Goal: Check status: Check status

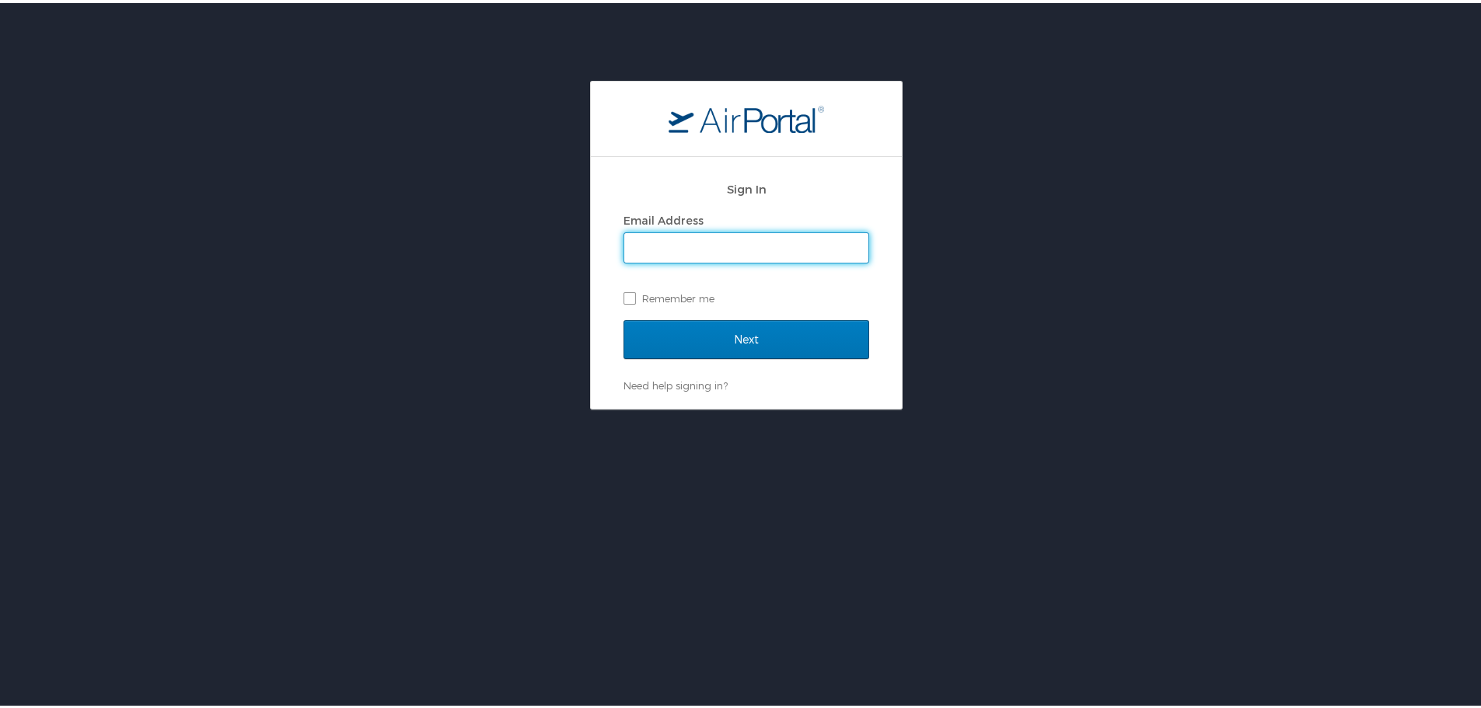
type input "ndavis@hmhf.com"
click at [624, 293] on label "Remember me" at bounding box center [747, 295] width 246 height 23
click at [624, 293] on input "Remember me" at bounding box center [629, 294] width 10 height 10
checkbox input "true"
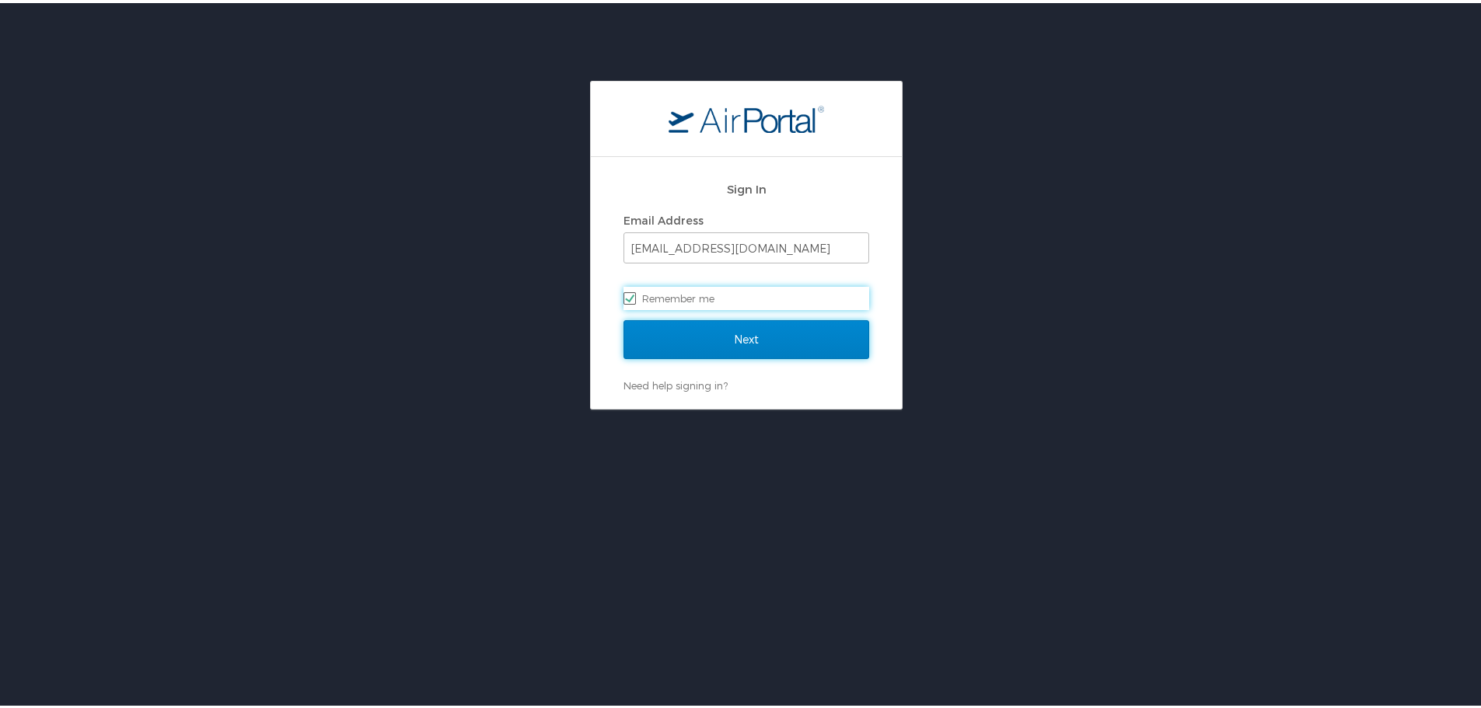
click at [668, 334] on input "Next" at bounding box center [747, 336] width 246 height 39
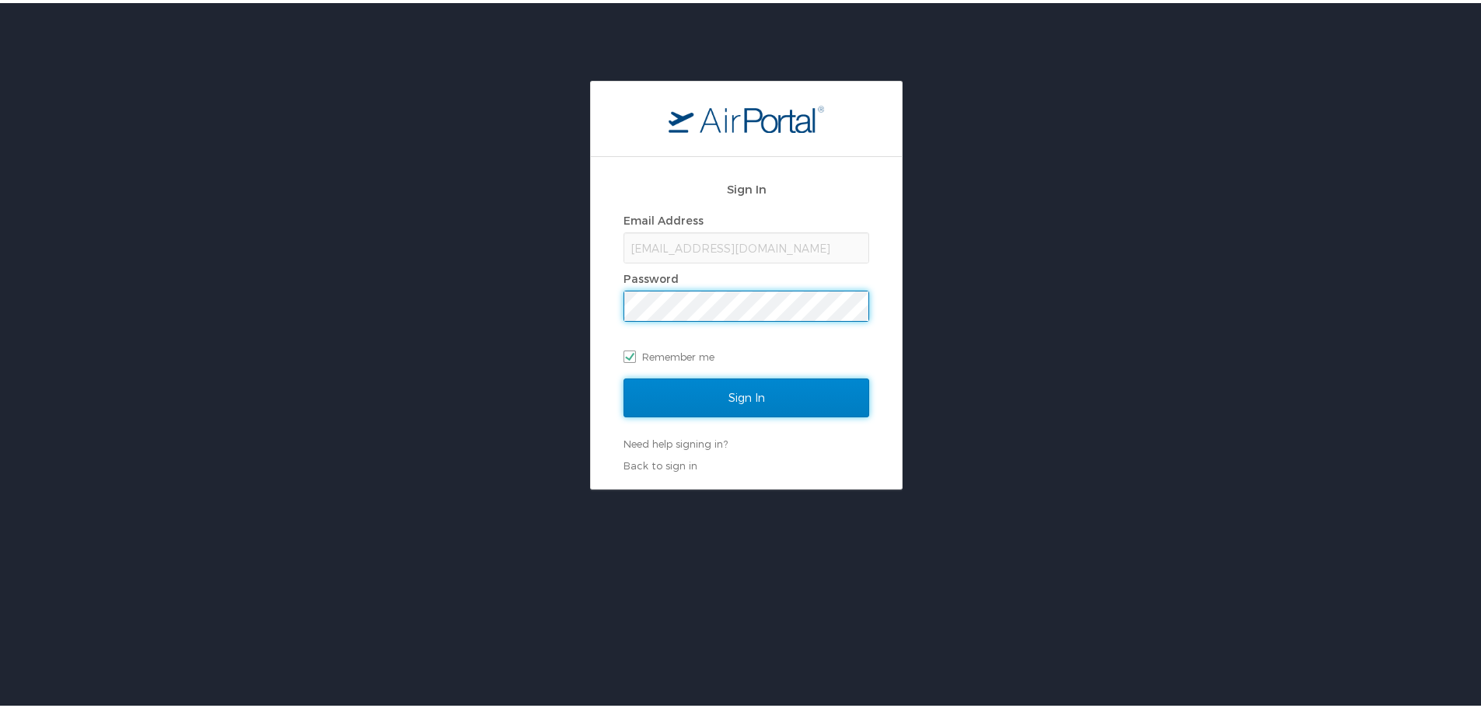
click at [729, 395] on input "Sign In" at bounding box center [747, 395] width 246 height 39
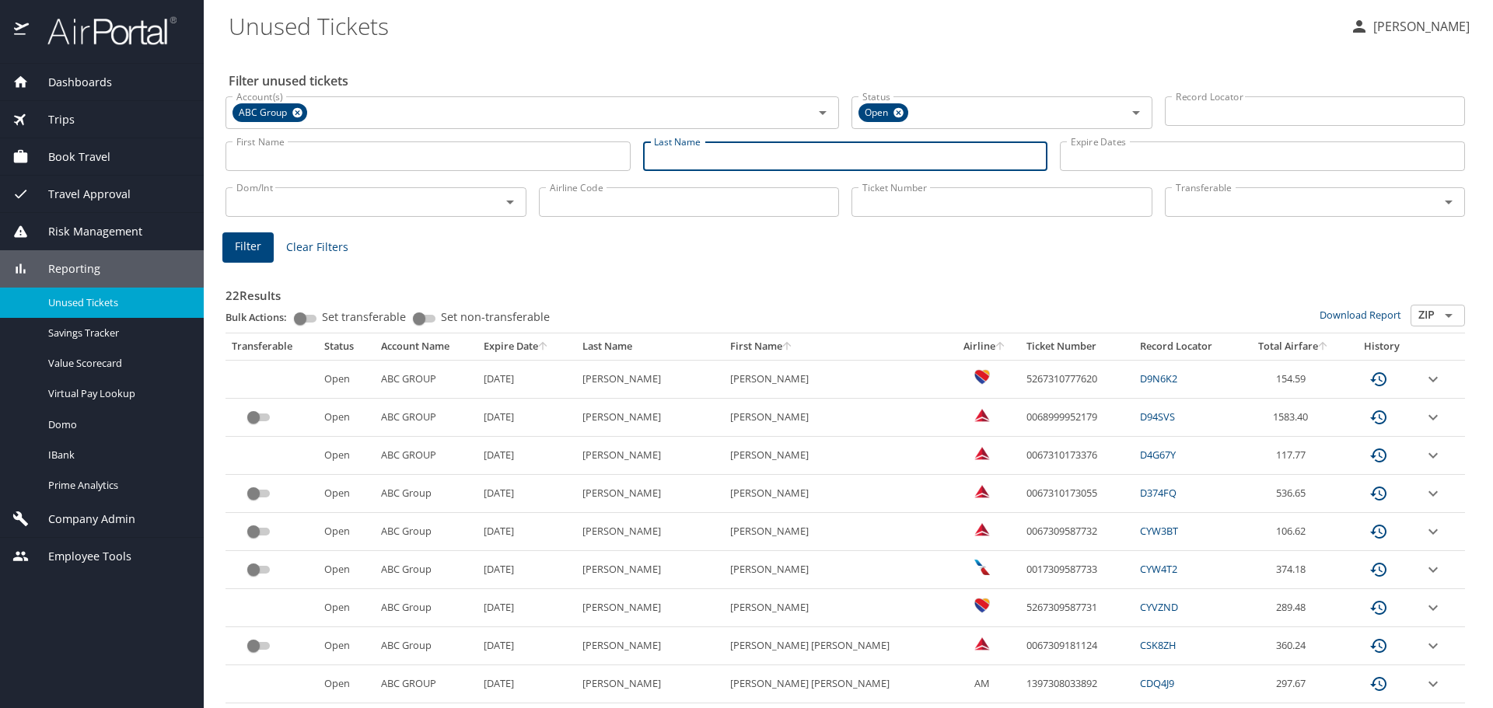
click at [711, 150] on input "Last Name" at bounding box center [845, 157] width 405 height 30
type input "haislett"
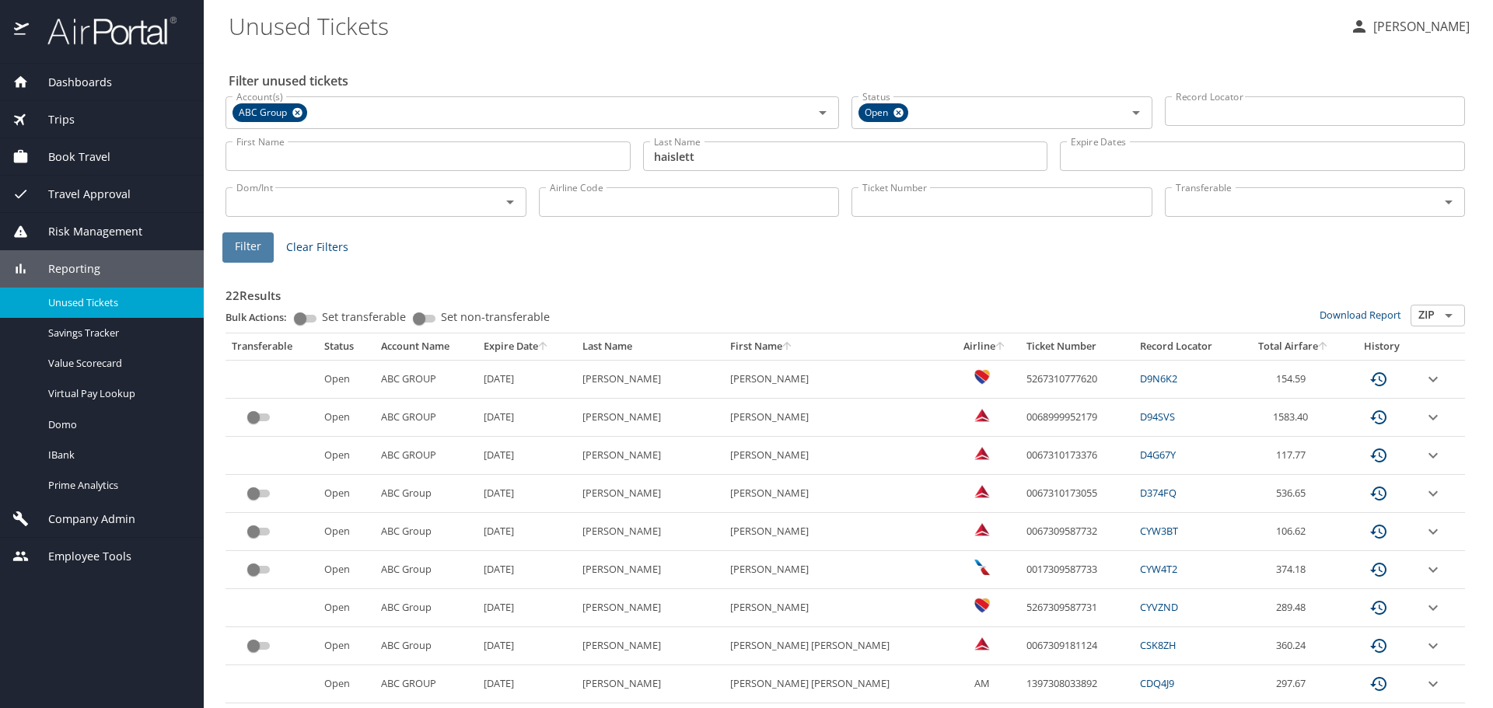
click at [261, 250] on button "Filter" at bounding box center [247, 248] width 51 height 30
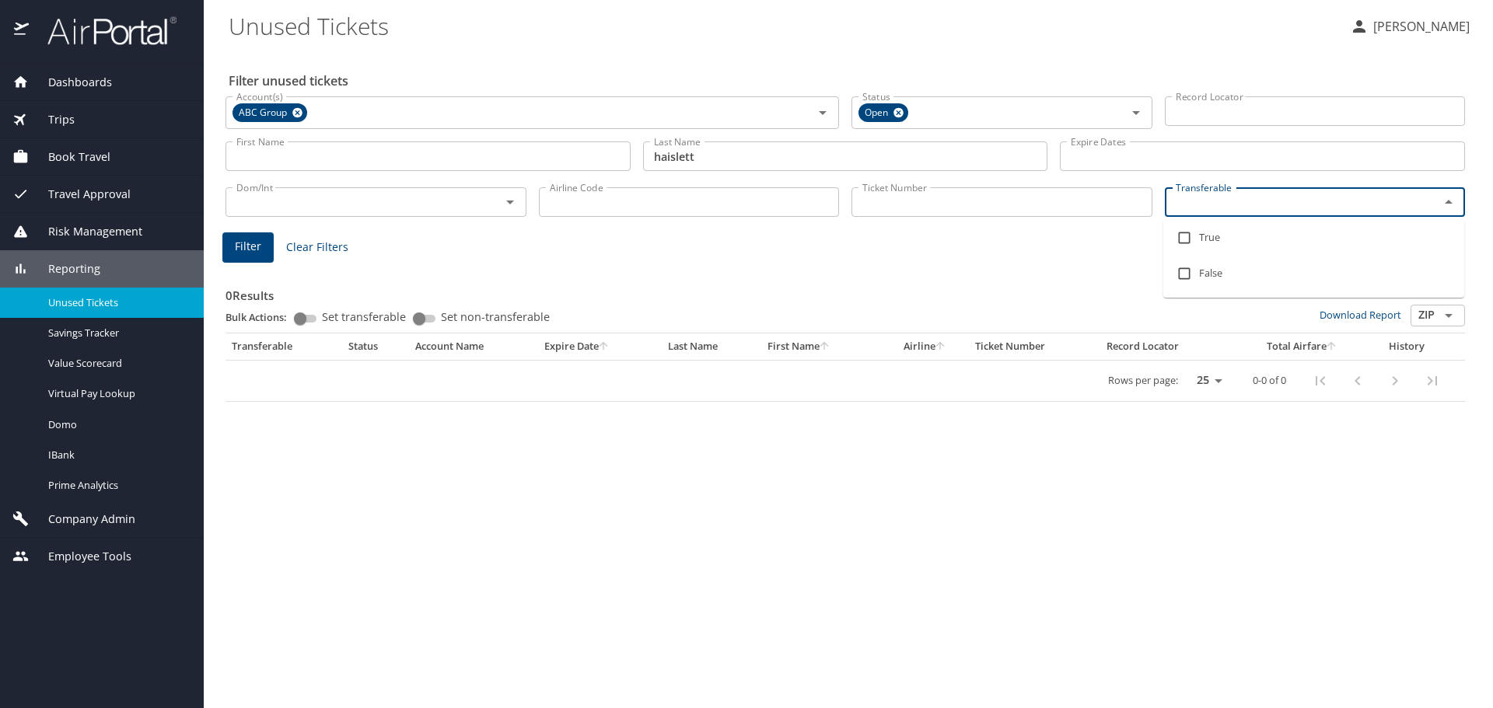
click at [1224, 197] on input "Transferable" at bounding box center [1293, 202] width 246 height 20
click at [1188, 238] on input "checkbox" at bounding box center [1185, 238] width 30 height 30
checkbox input "true"
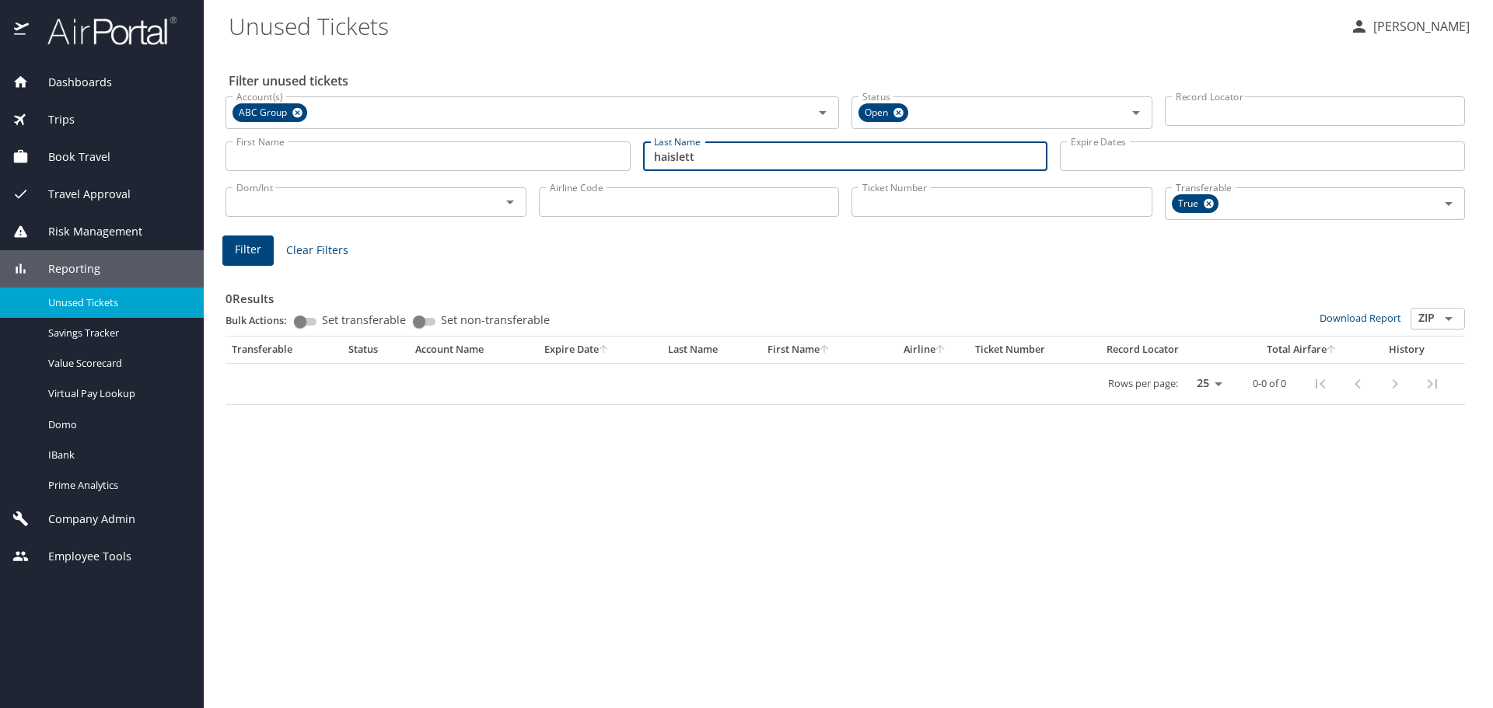
drag, startPoint x: 725, startPoint y: 160, endPoint x: 375, endPoint y: 167, distance: 350.0
click at [375, 167] on div "First Name First Name Last Name haislett Last Name Expire Dates Expire Dates" at bounding box center [845, 156] width 1252 height 55
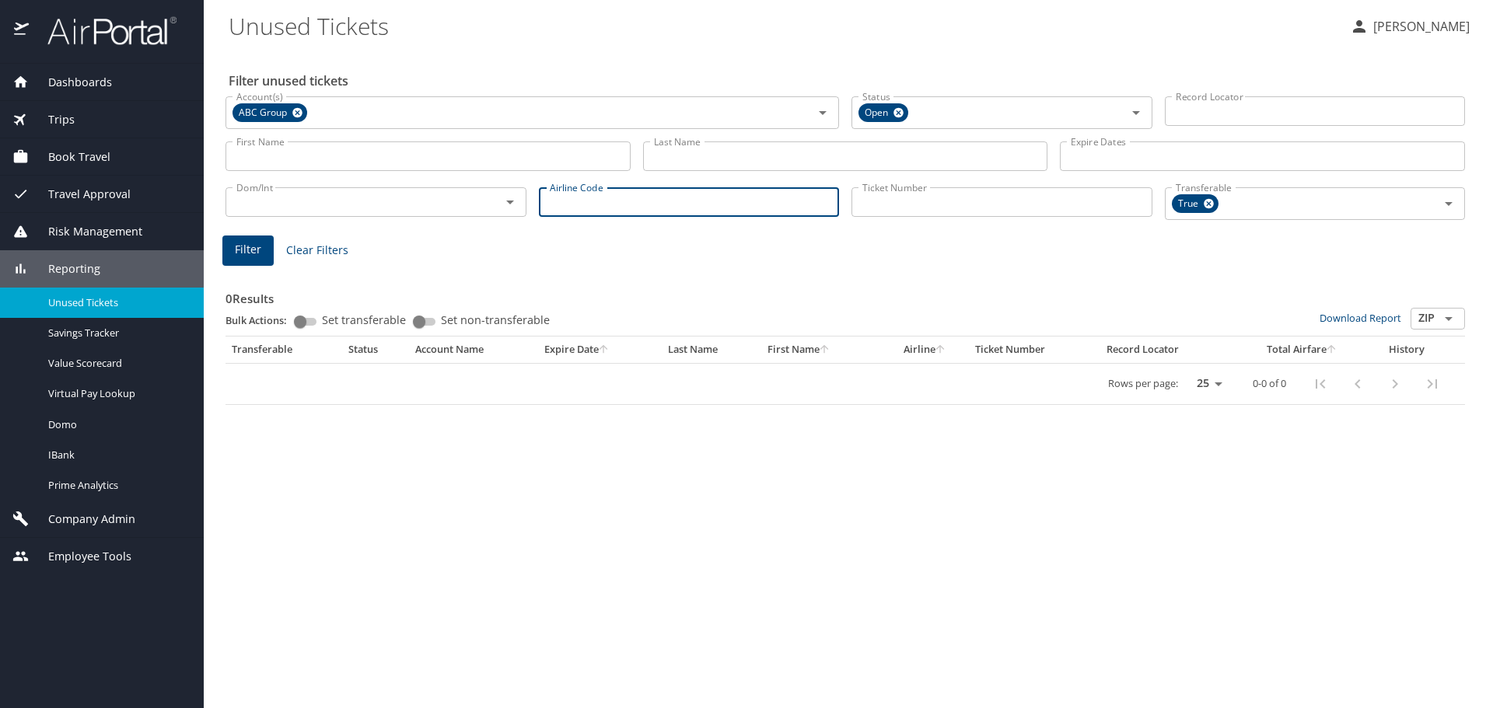
click at [565, 193] on input "Airline Code" at bounding box center [689, 202] width 301 height 30
type input "dl"
click at [254, 253] on span "Filter" at bounding box center [248, 249] width 26 height 19
click at [1201, 205] on span "True" at bounding box center [1190, 204] width 36 height 16
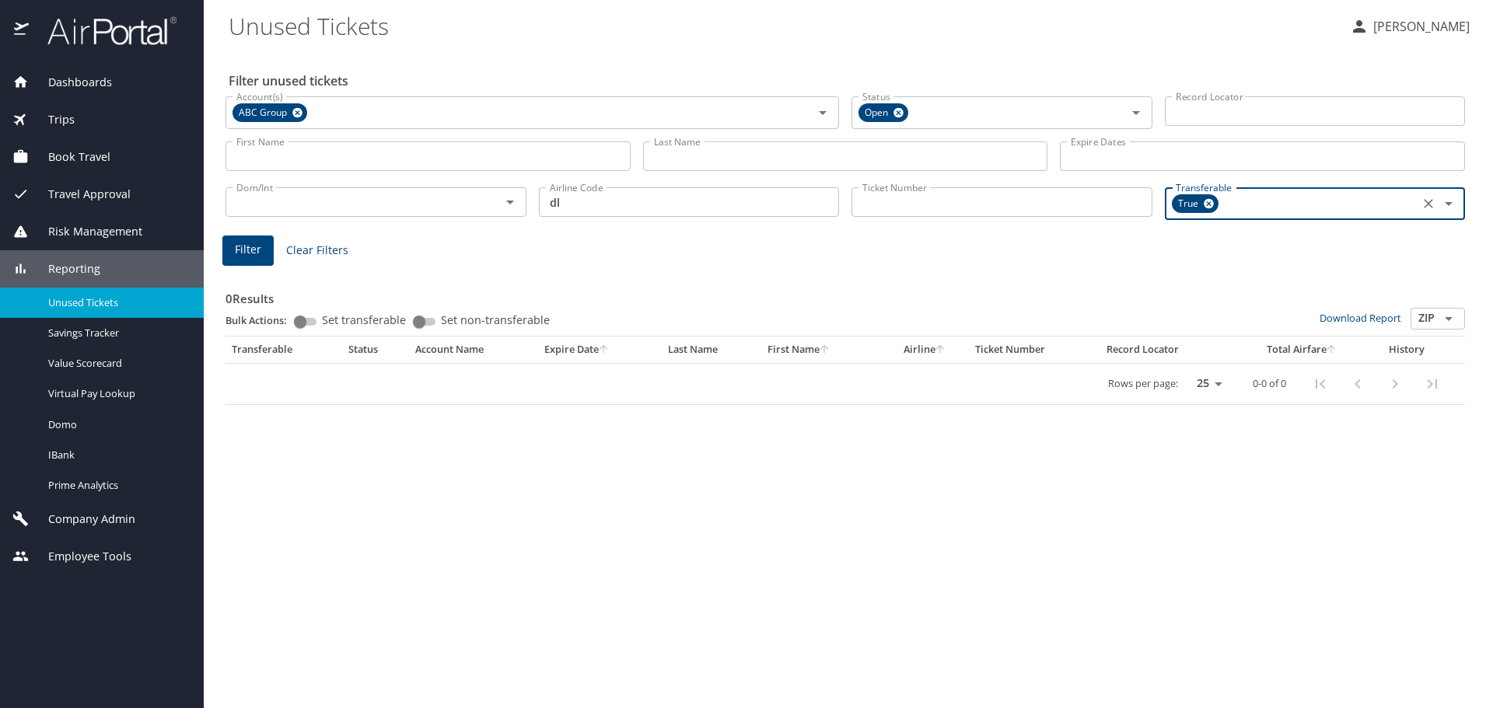
click at [1207, 203] on icon at bounding box center [1209, 203] width 12 height 17
click at [688, 158] on input "Last Name" at bounding box center [845, 157] width 405 height 30
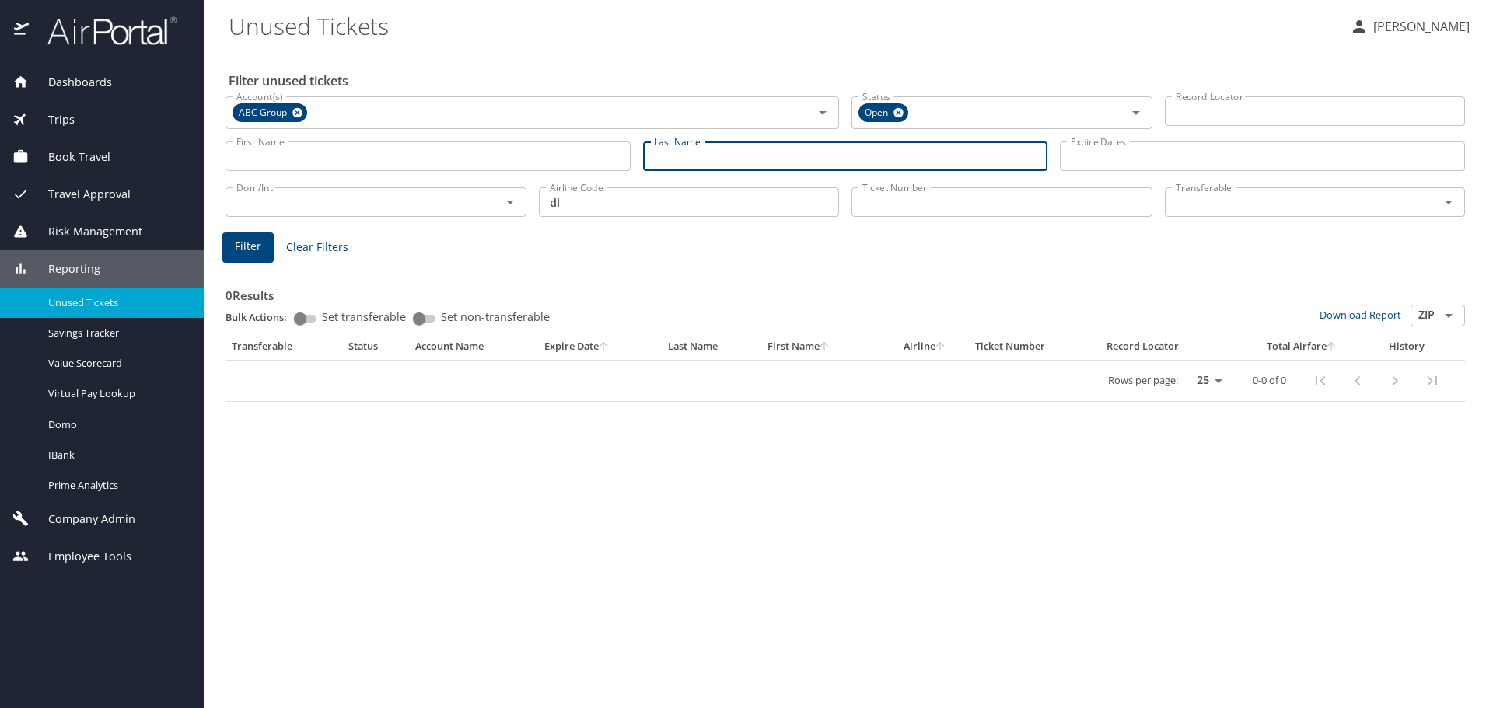
paste input "0068999952179"
type input "0068999952179"
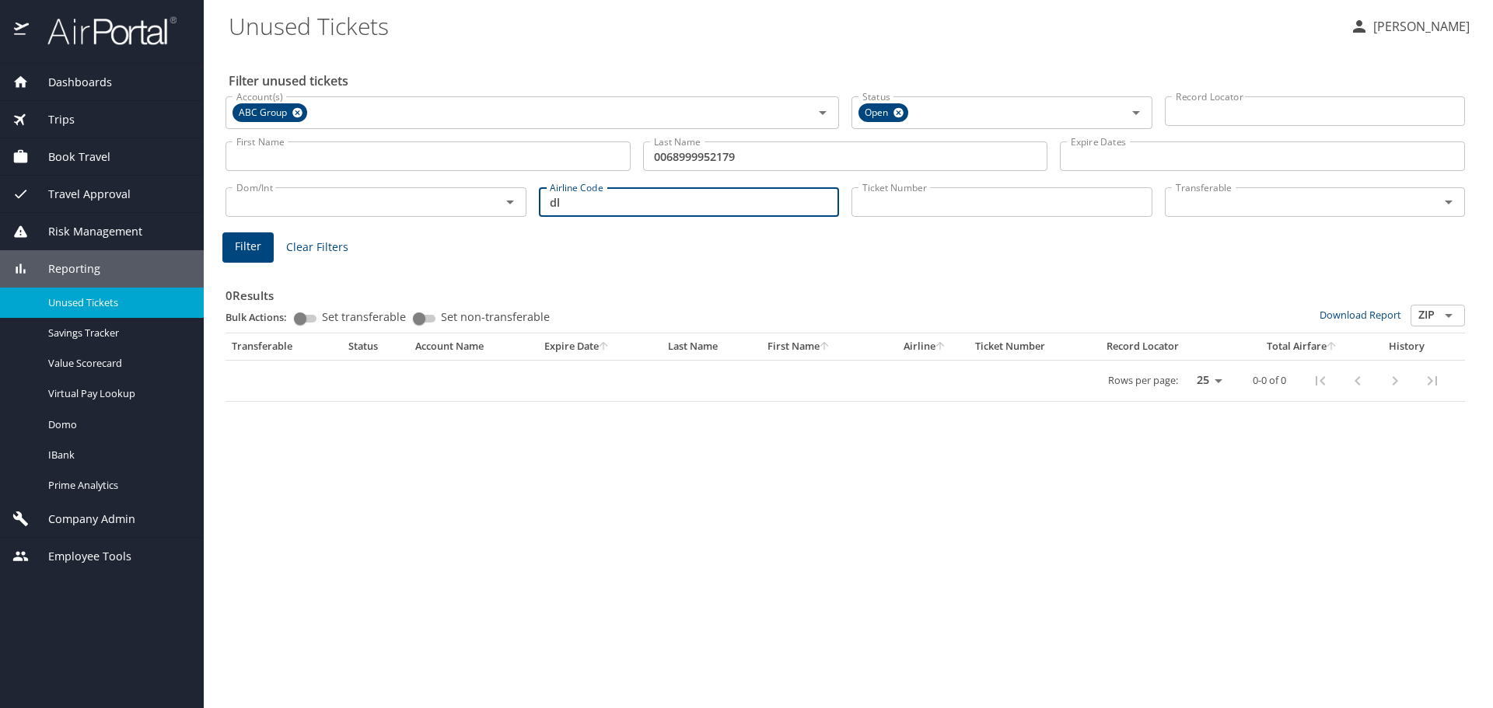
drag, startPoint x: 575, startPoint y: 205, endPoint x: 480, endPoint y: 200, distance: 95.8
click at [480, 200] on div "Dom/Int Dom/Int Airline Code dl Airline Code Ticket Number Ticket Number Transf…" at bounding box center [845, 200] width 1252 height 51
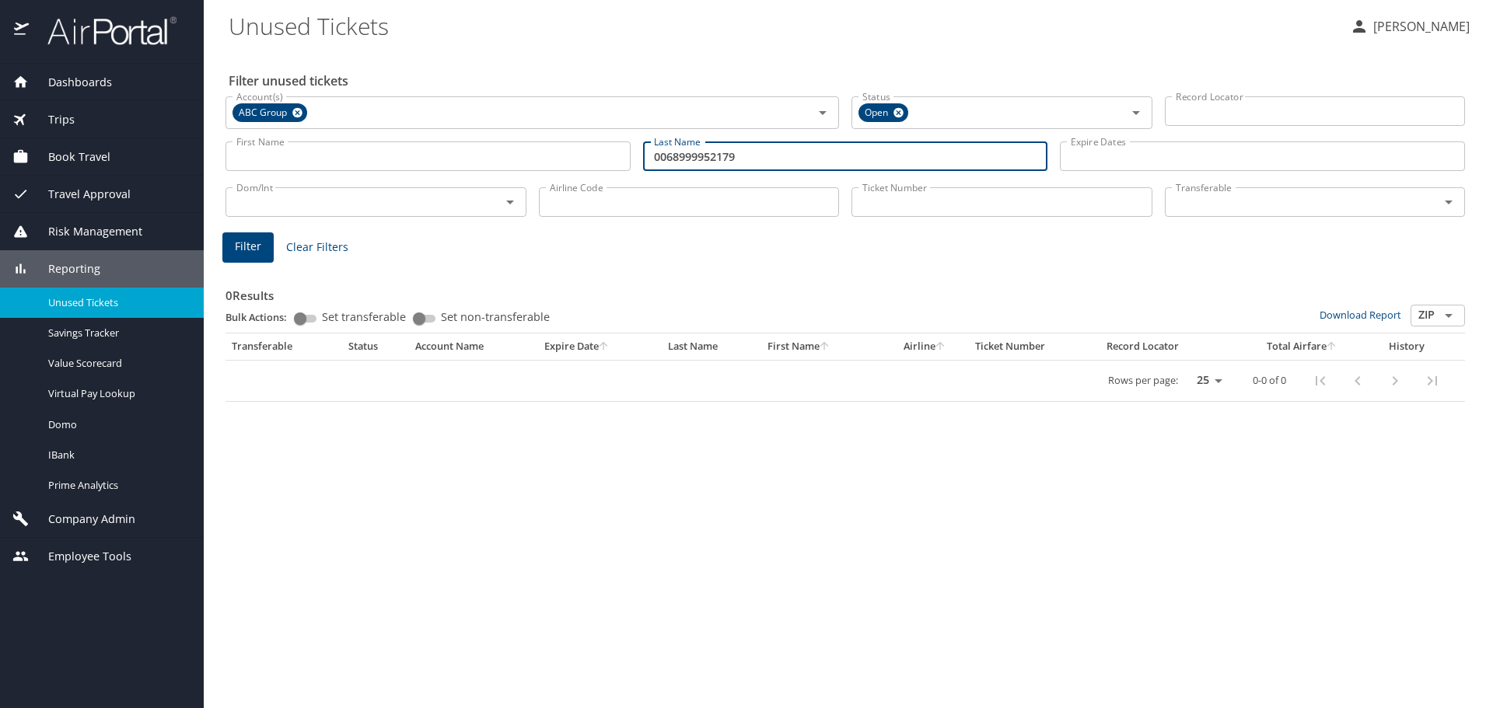
drag, startPoint x: 764, startPoint y: 157, endPoint x: 530, endPoint y: 158, distance: 234.1
click at [551, 183] on div "Filter unused tickets Account(s) ABC Group Account(s) Status Open Status Record…" at bounding box center [849, 379] width 1240 height 659
click at [896, 213] on input "Ticket Number" at bounding box center [1002, 202] width 301 height 30
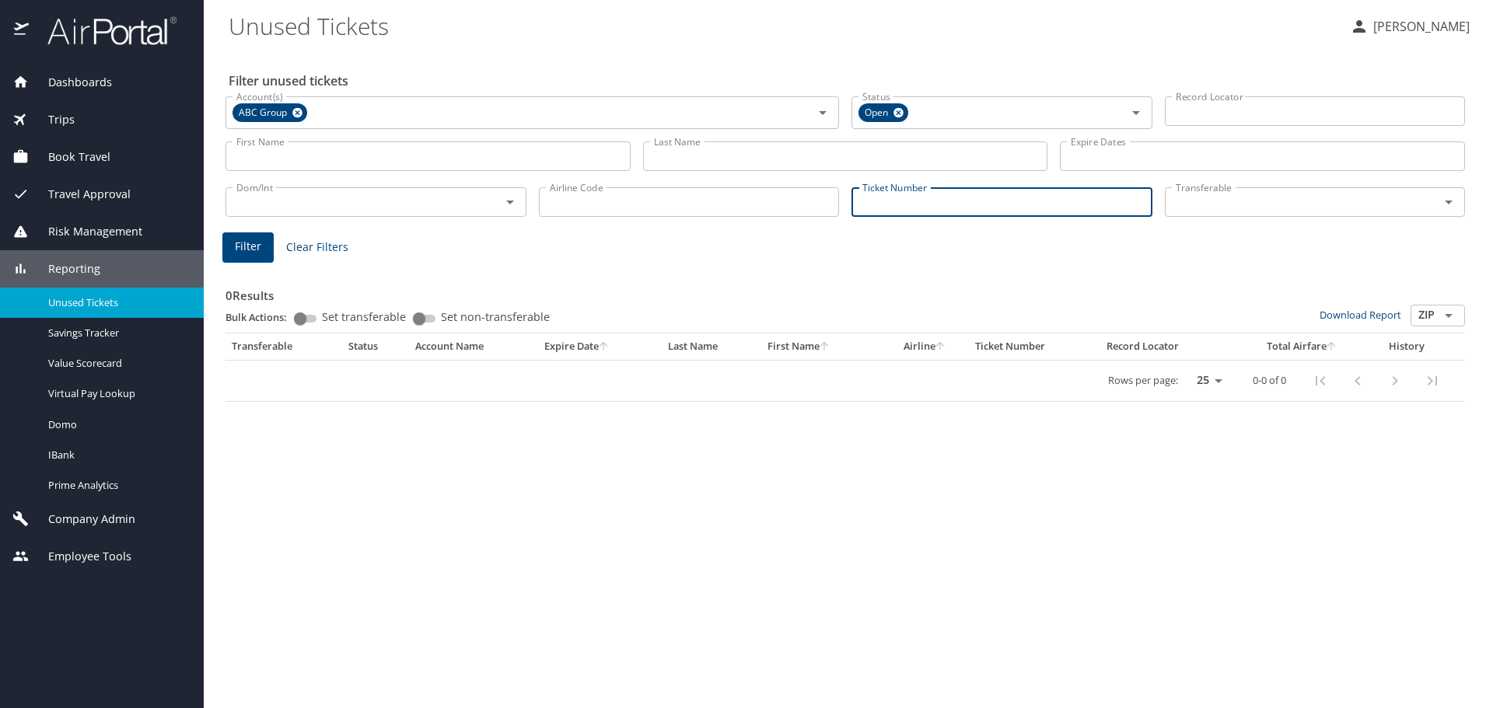
paste input "0068999952179"
type input "0068999952179"
click at [251, 234] on button "Filter" at bounding box center [247, 245] width 51 height 30
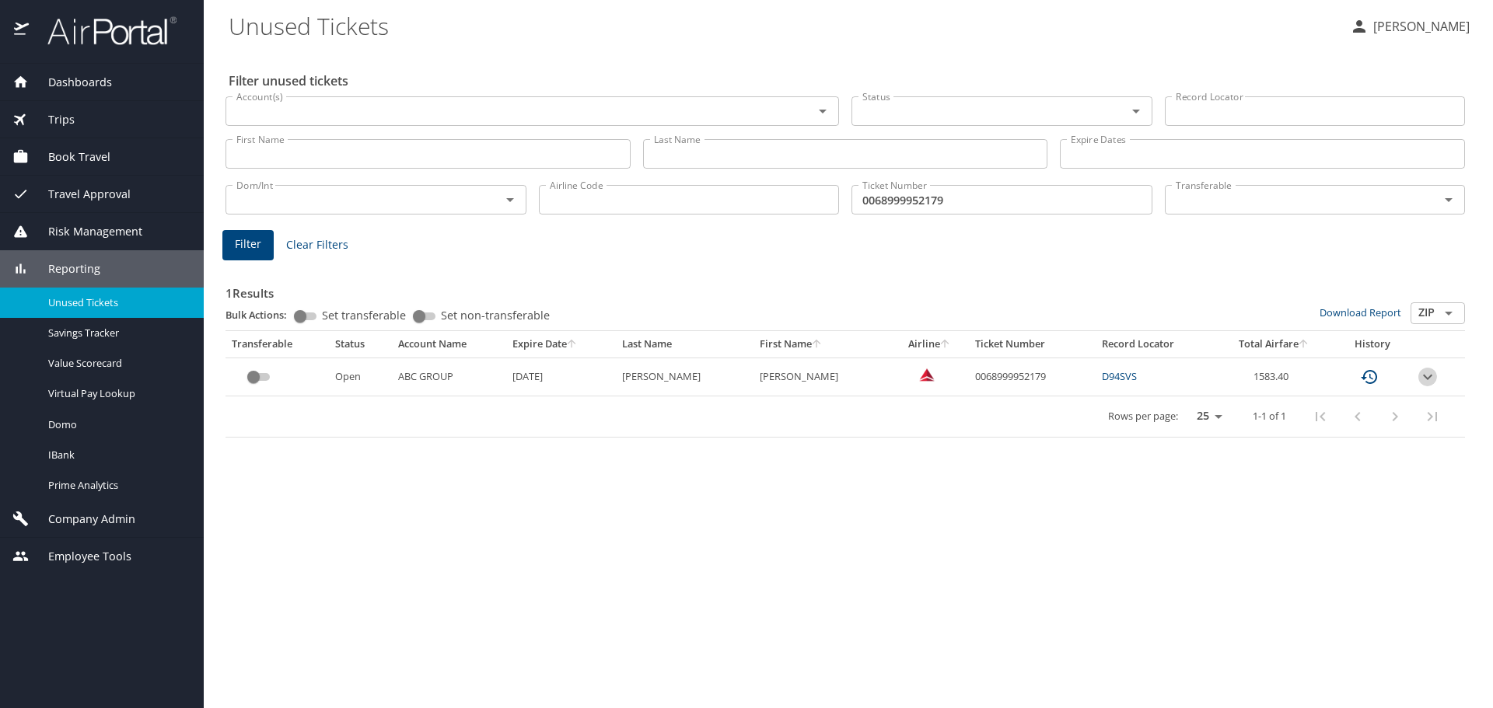
click at [1432, 379] on icon "expand row" at bounding box center [1427, 377] width 19 height 19
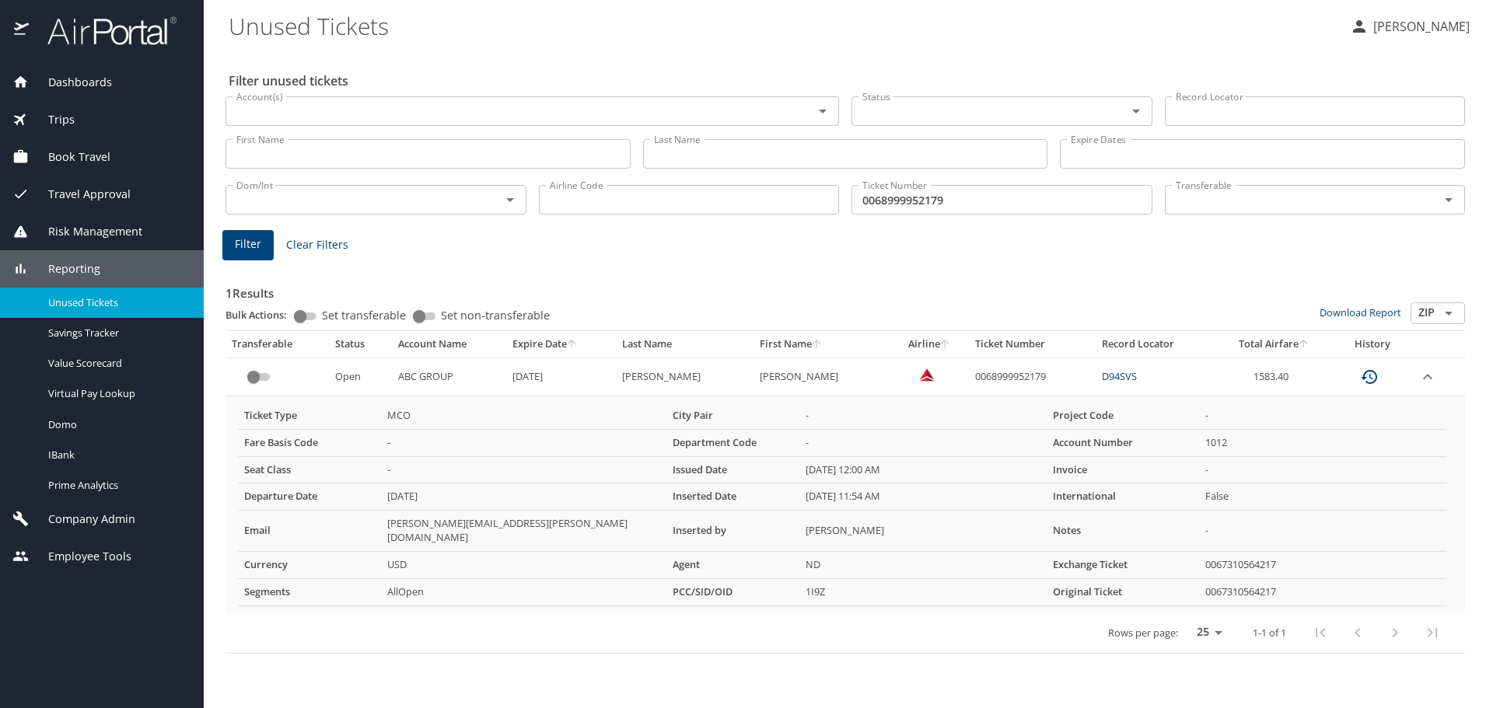
click at [676, 145] on input "Last Name" at bounding box center [845, 154] width 405 height 30
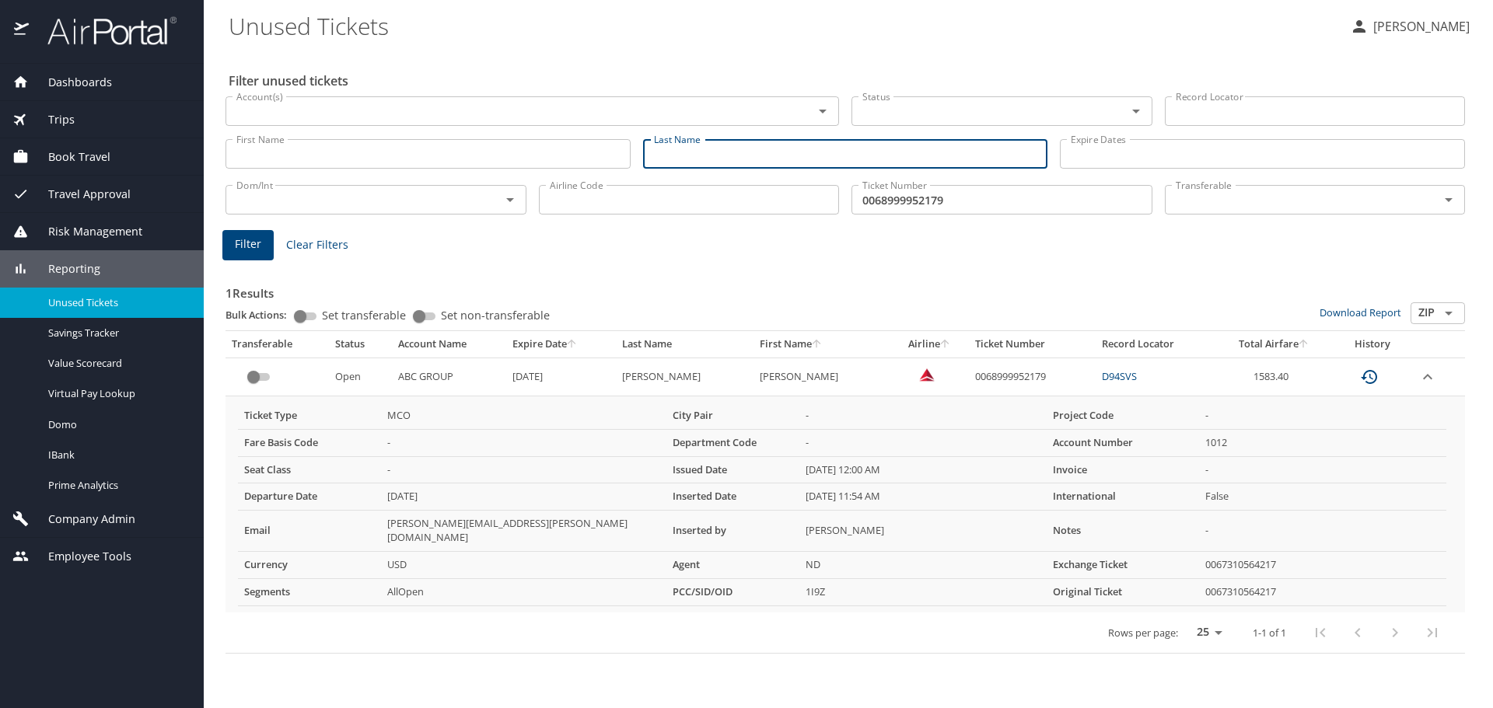
type input "a"
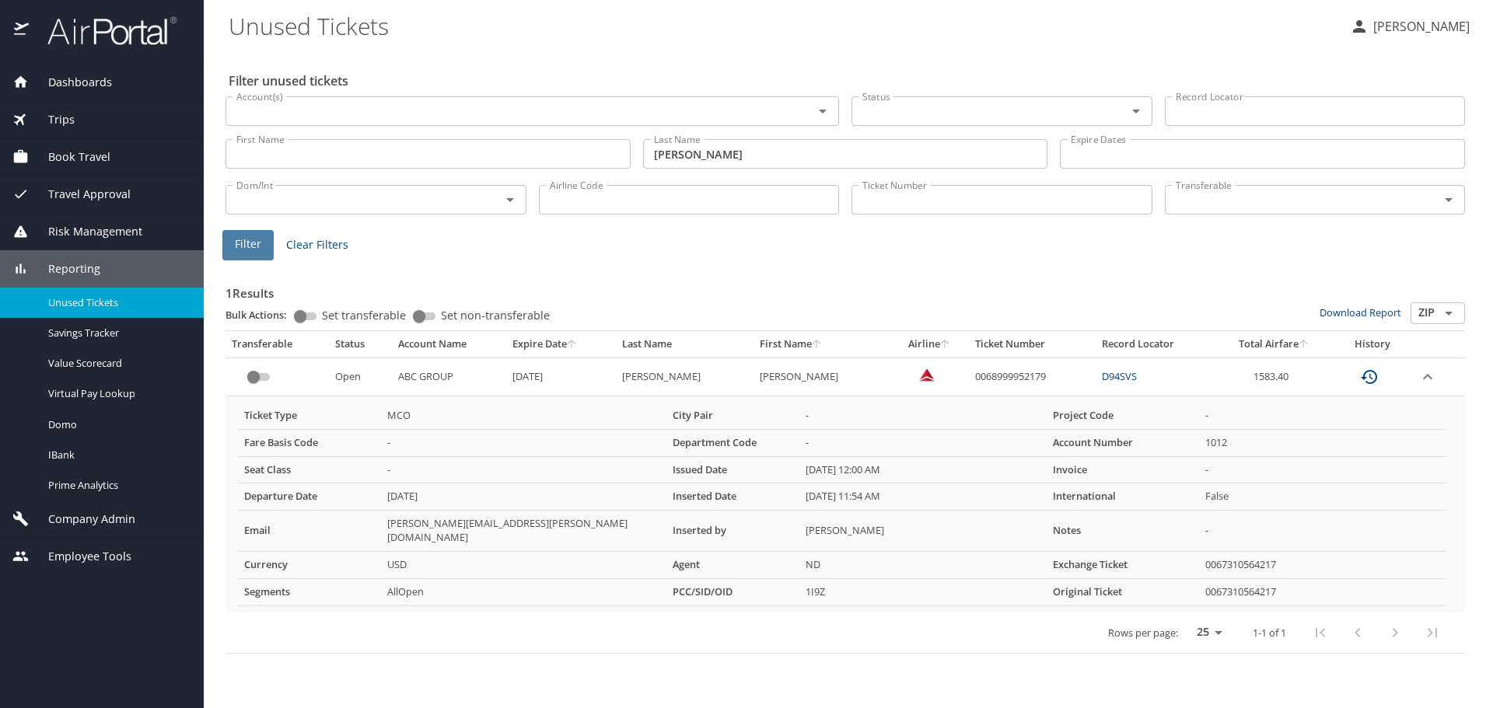
click at [249, 248] on span "Filter" at bounding box center [248, 244] width 26 height 19
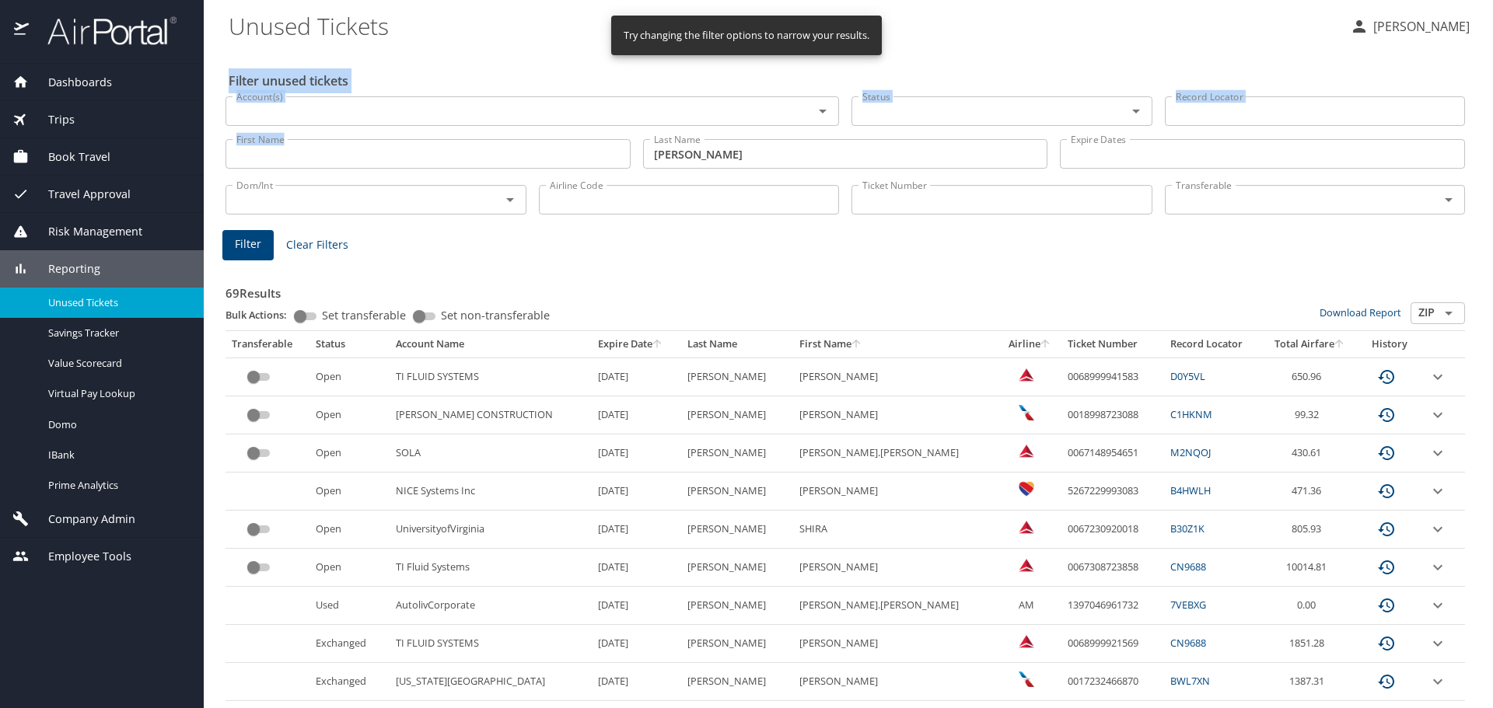
drag, startPoint x: 726, startPoint y: 156, endPoint x: 544, endPoint y: 156, distance: 181.2
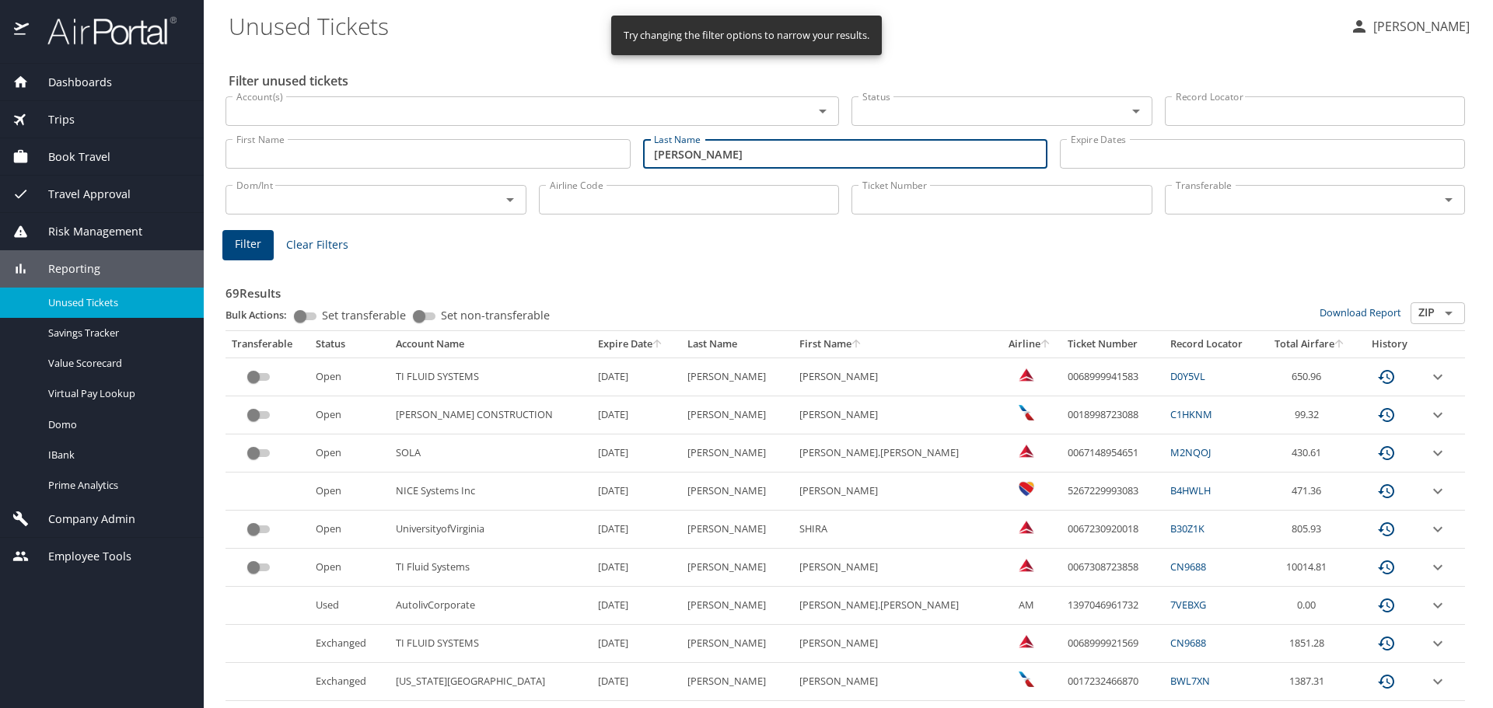
drag, startPoint x: 705, startPoint y: 156, endPoint x: 210, endPoint y: 124, distance: 495.6
click at [275, 146] on div "First Name First Name Last Name acosta Last Name Expire Dates Expire Dates" at bounding box center [845, 154] width 1252 height 55
type input "haislet"
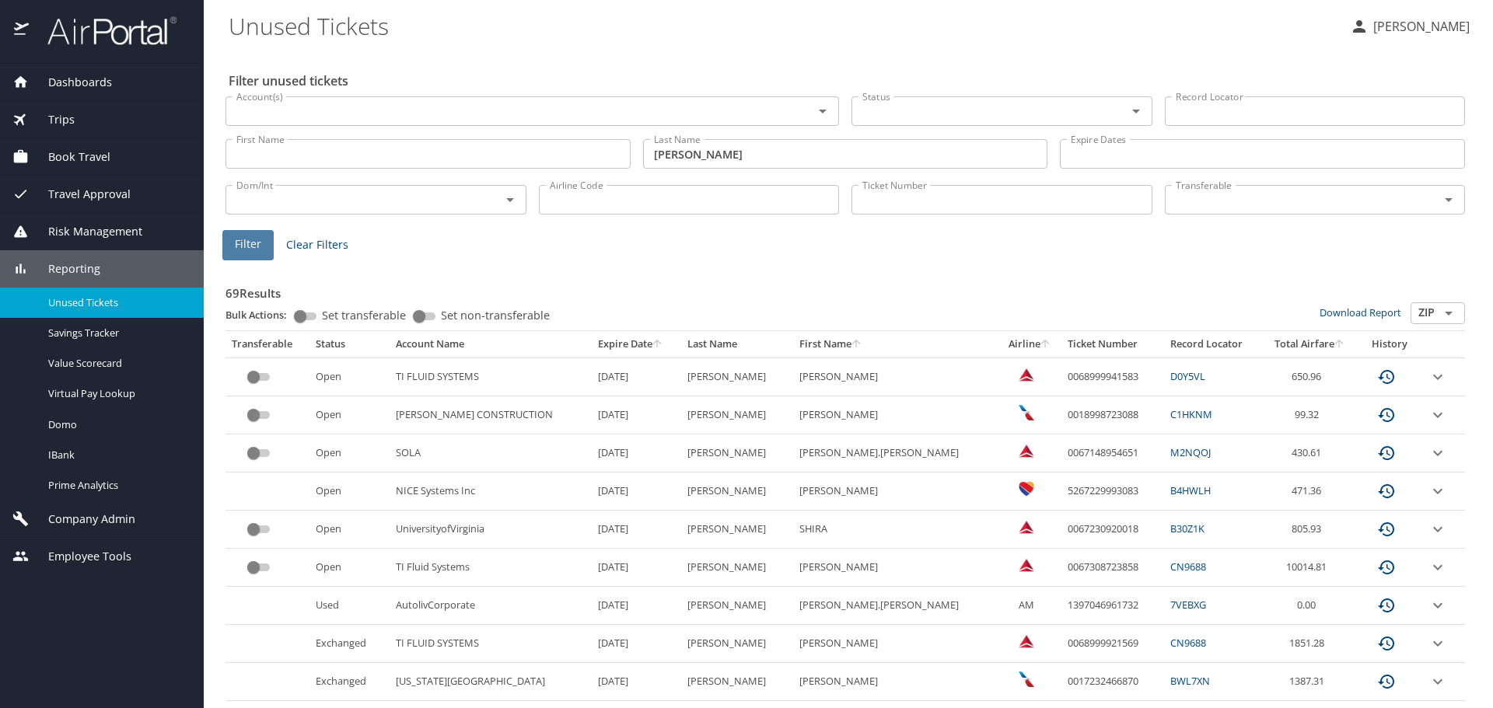
click at [267, 239] on button "Filter" at bounding box center [247, 245] width 51 height 30
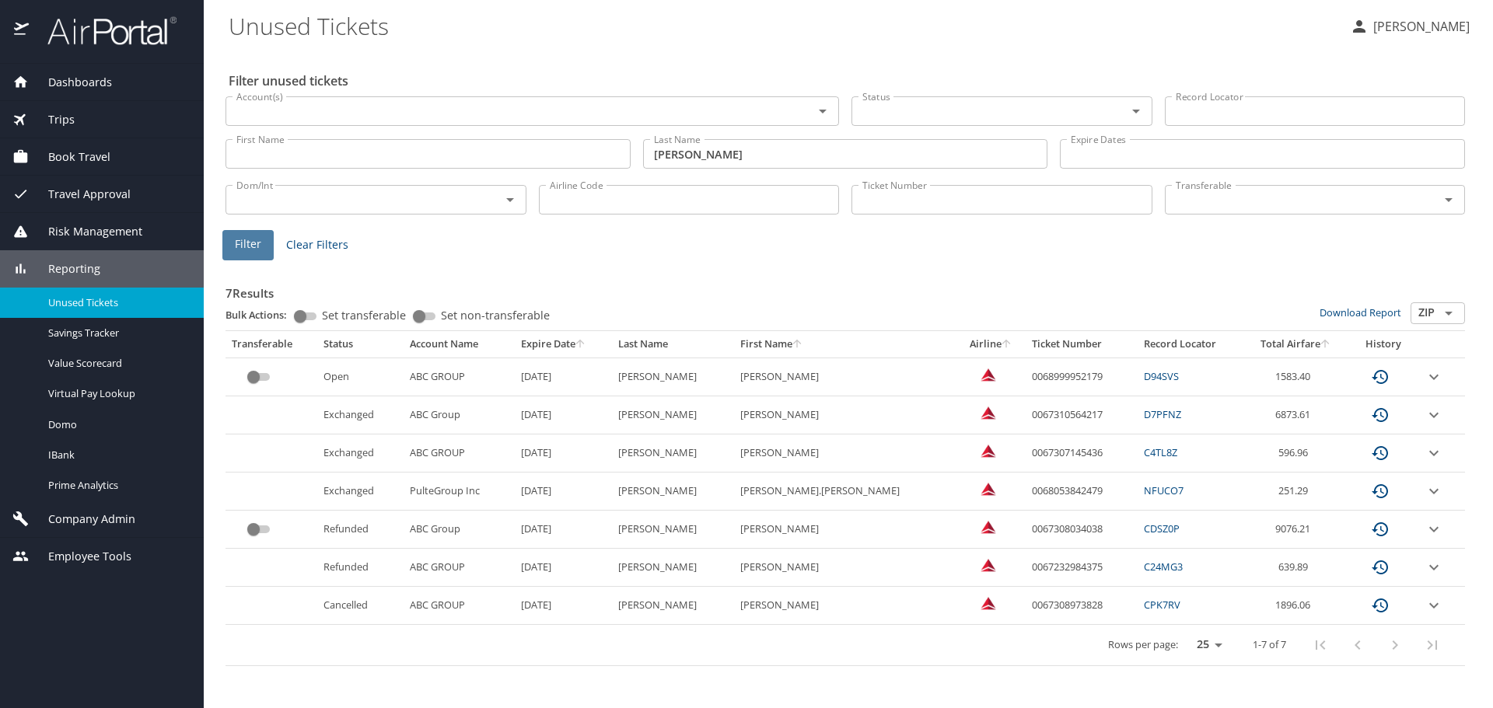
click at [239, 240] on span "Filter" at bounding box center [248, 244] width 26 height 19
click at [904, 106] on div at bounding box center [746, 318] width 1493 height 779
drag, startPoint x: 1059, startPoint y: 373, endPoint x: 964, endPoint y: 376, distance: 95.7
click at [1026, 376] on td "0068999952179" at bounding box center [1082, 377] width 112 height 38
copy td "0068999952179"
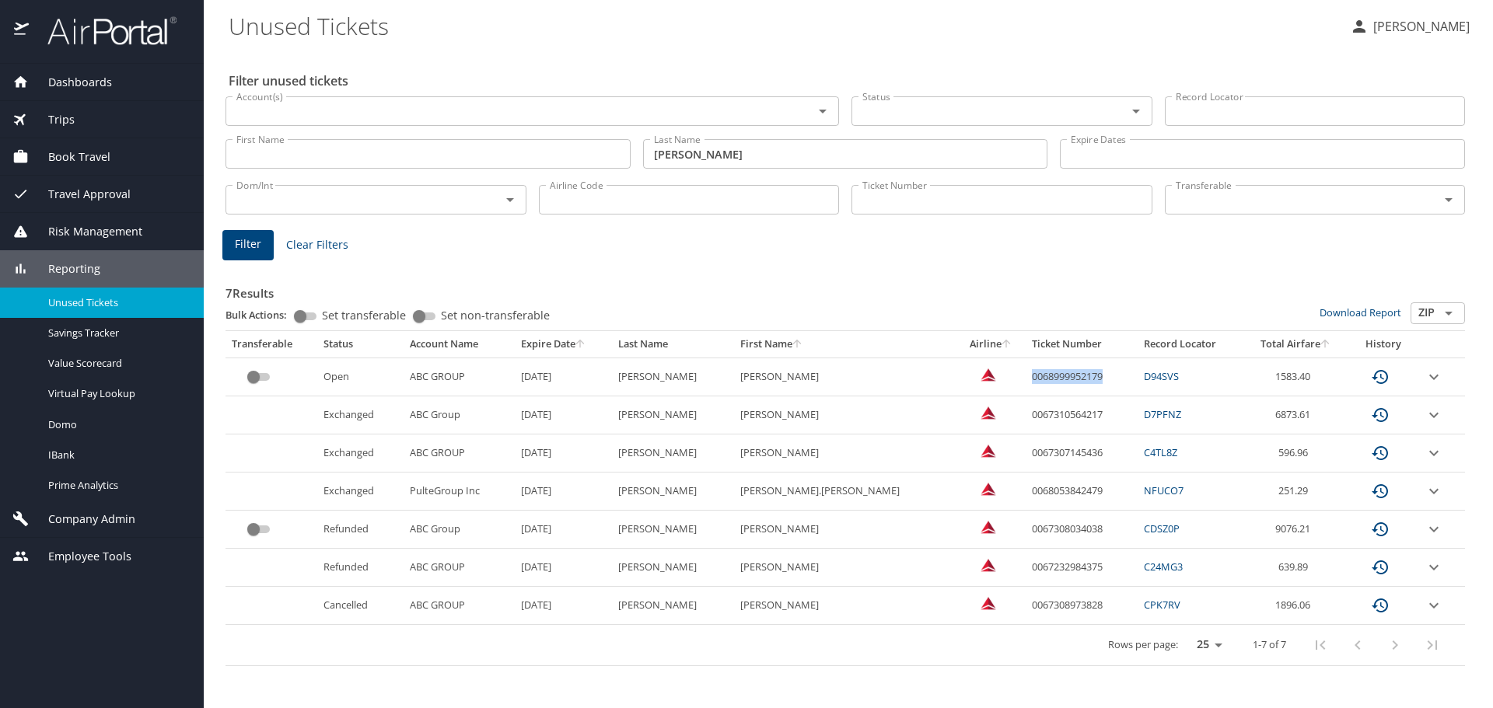
click at [1433, 374] on icon "expand row" at bounding box center [1434, 377] width 19 height 19
